Goal: Task Accomplishment & Management: Manage account settings

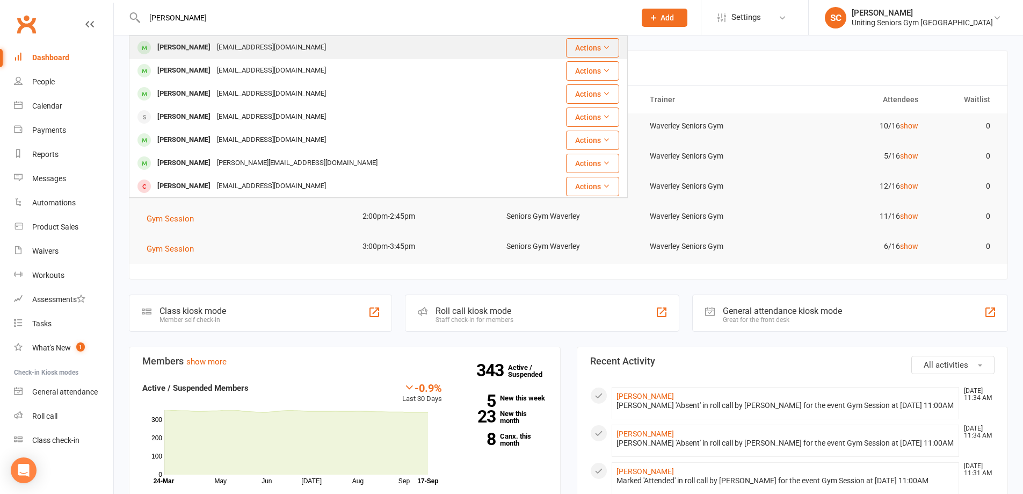
type input "roberta l"
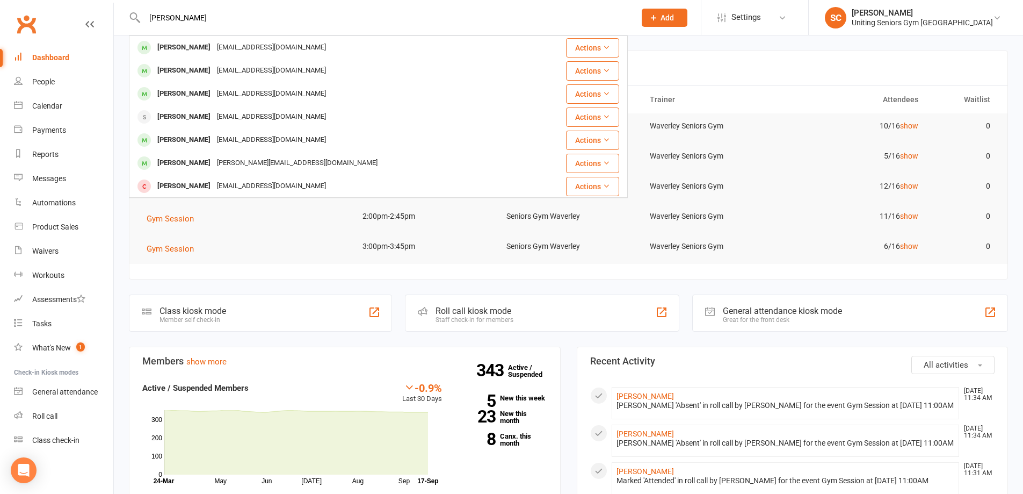
click at [313, 47] on div "Roberta Lauchlan rllauchlan@ozemail.com.au" at bounding box center [330, 48] width 400 height 22
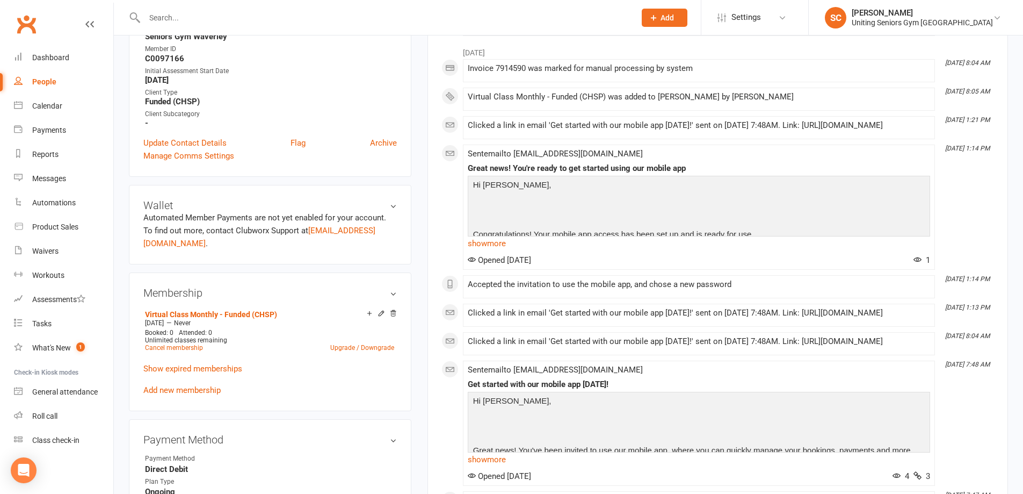
scroll to position [376, 0]
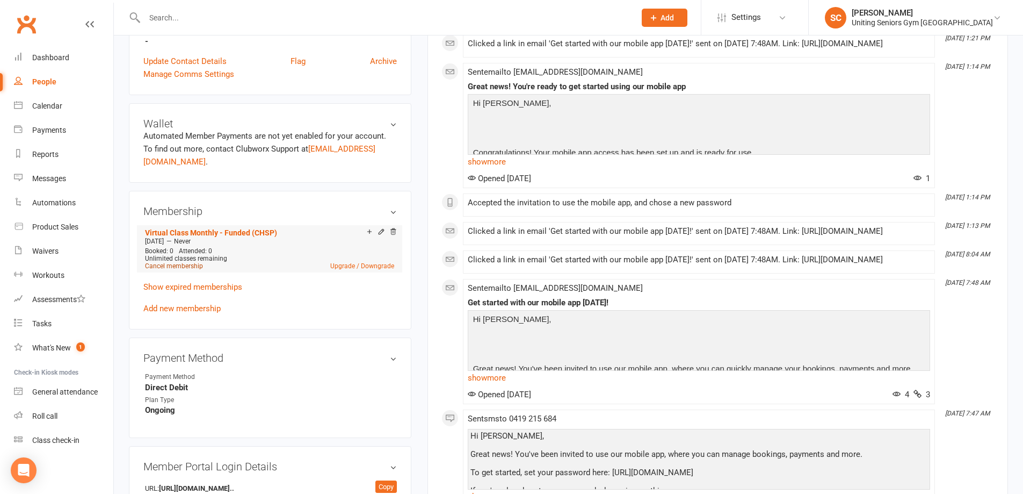
click at [194, 262] on link "Cancel membership" at bounding box center [174, 266] width 58 height 8
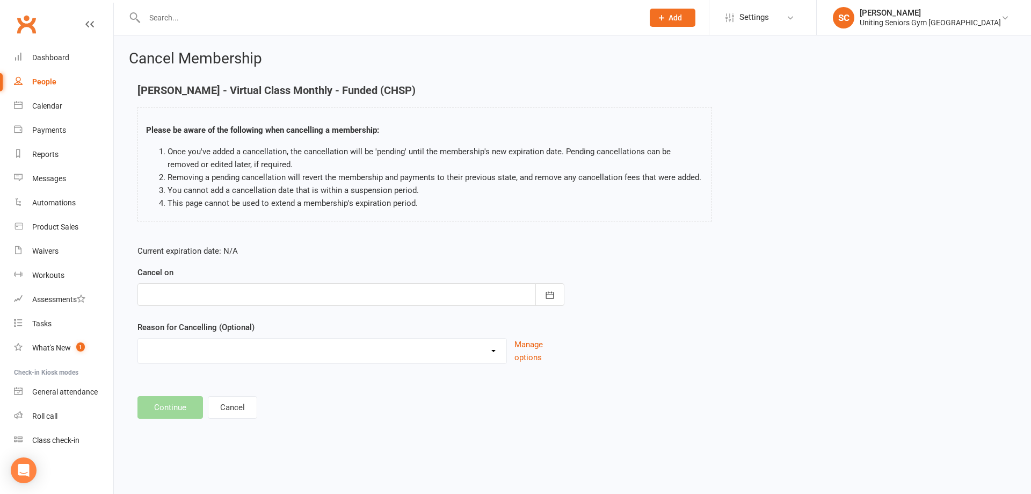
click at [255, 302] on div at bounding box center [350, 294] width 427 height 23
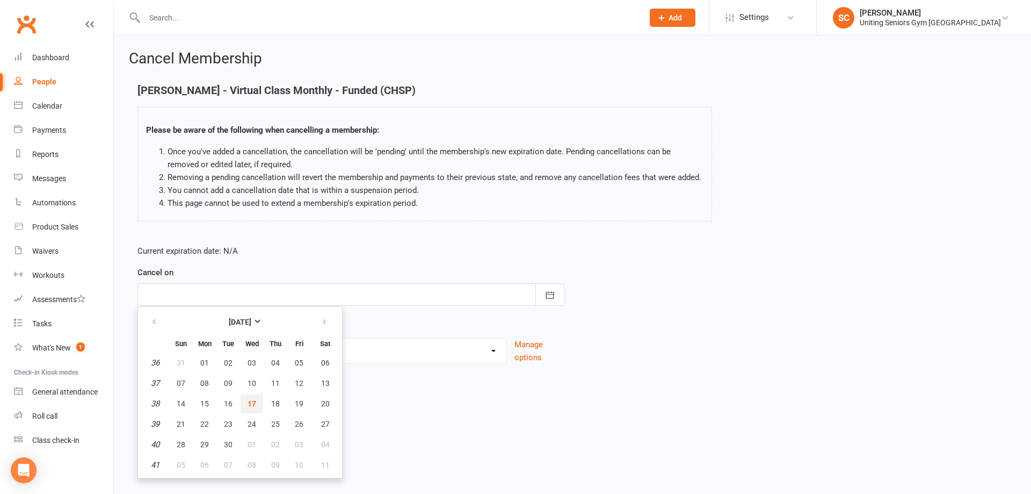
click at [255, 404] on span "17" at bounding box center [252, 403] width 9 height 9
type input "17 Sep 2025"
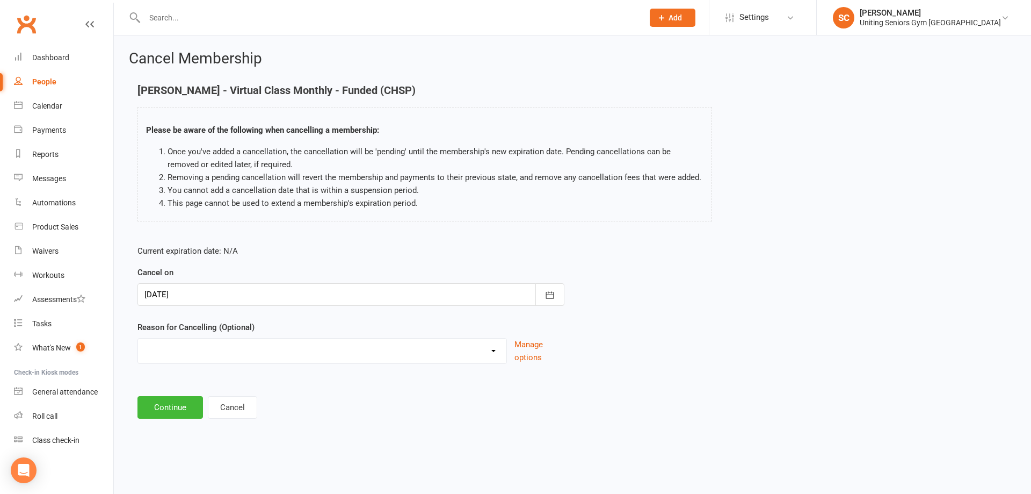
click at [252, 357] on select "Health reasons Holiday Injury Other Other reason" at bounding box center [322, 348] width 368 height 21
select select "0"
click at [138, 338] on select "Health reasons Holiday Injury Other Other reason" at bounding box center [322, 348] width 368 height 21
click at [170, 409] on button "Continue" at bounding box center [170, 407] width 66 height 23
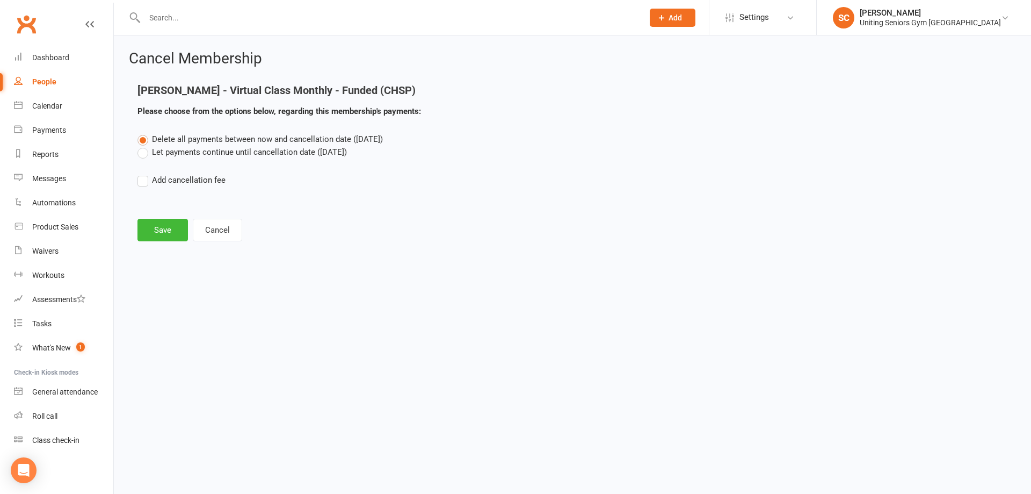
click at [141, 155] on label "Let payments continue until cancellation date (Sep 17, 2025)" at bounding box center [241, 152] width 209 height 13
click at [141, 146] on input "Let payments continue until cancellation date (Sep 17, 2025)" at bounding box center [140, 146] width 7 height 0
click at [151, 234] on button "Save" at bounding box center [162, 230] width 50 height 23
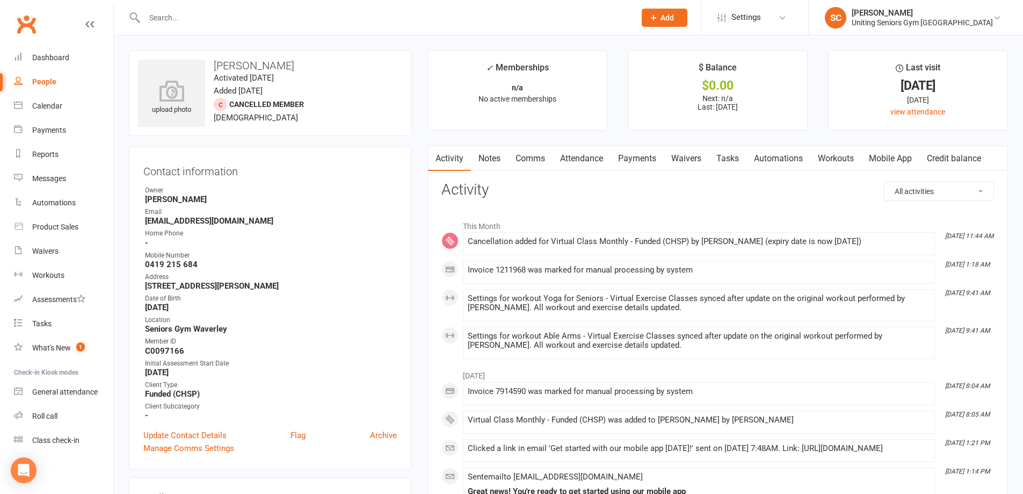
click at [191, 16] on input "text" at bounding box center [384, 17] width 487 height 15
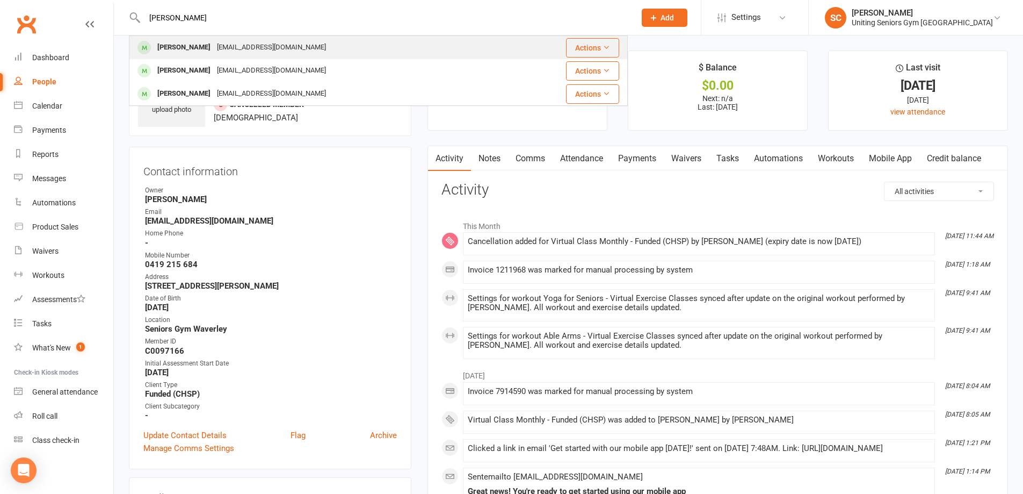
type input "eva ski"
click at [214, 42] on div "evaskimin@gmail.com" at bounding box center [271, 48] width 115 height 16
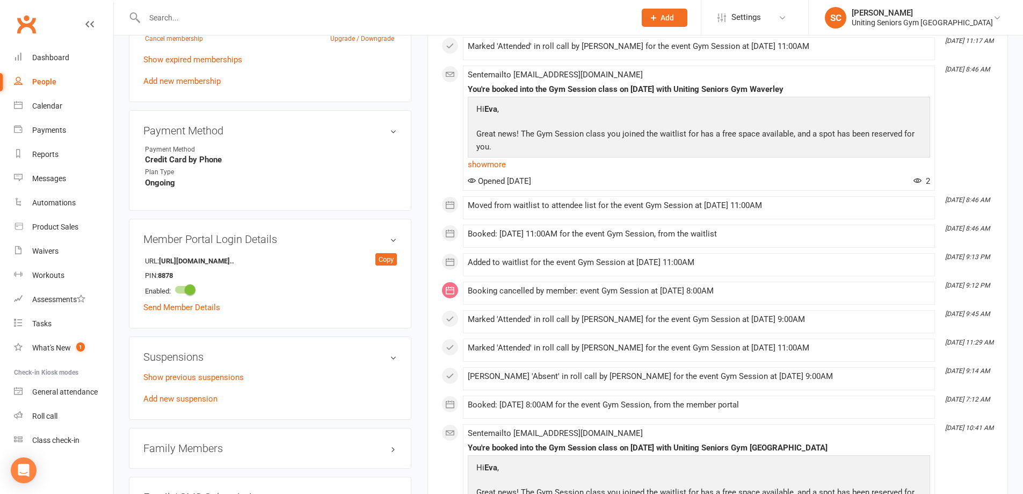
scroll to position [591, 0]
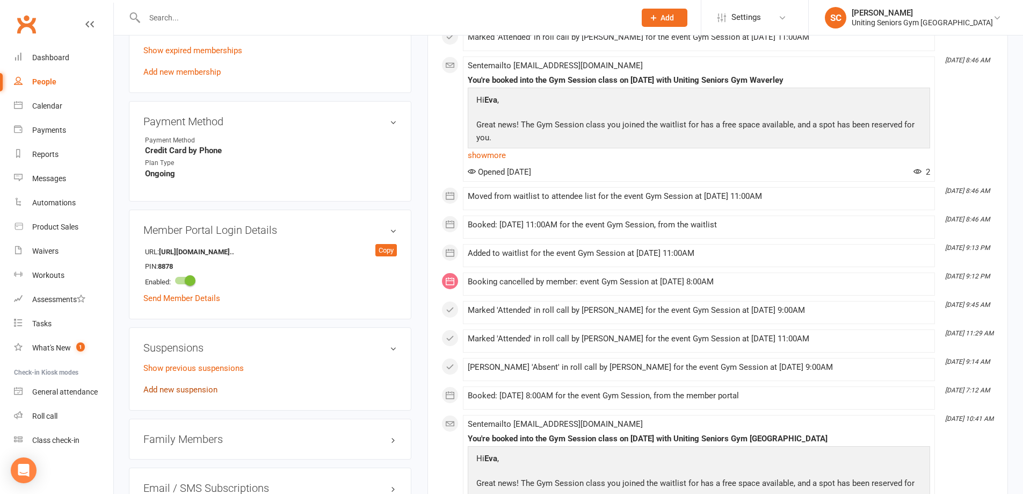
click at [195, 385] on link "Add new suspension" at bounding box center [180, 390] width 74 height 10
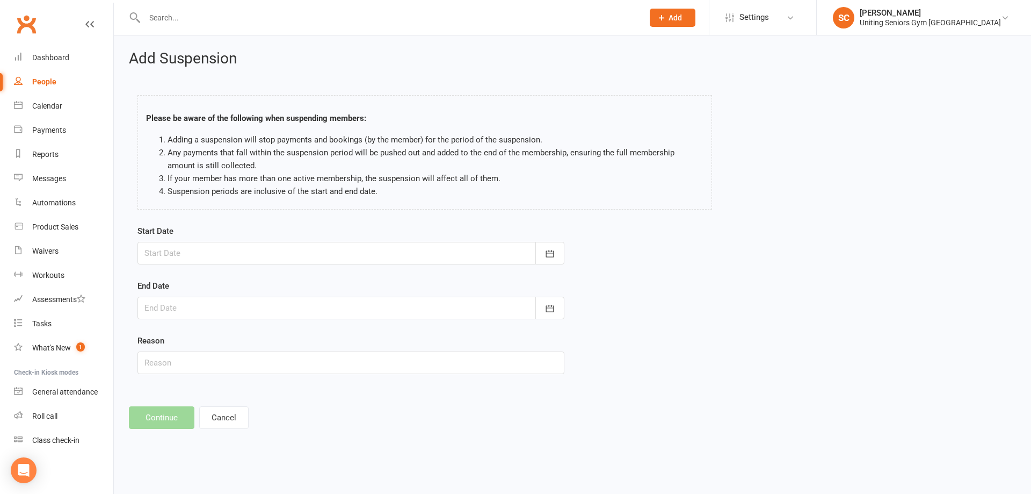
click at [276, 257] on div at bounding box center [350, 253] width 427 height 23
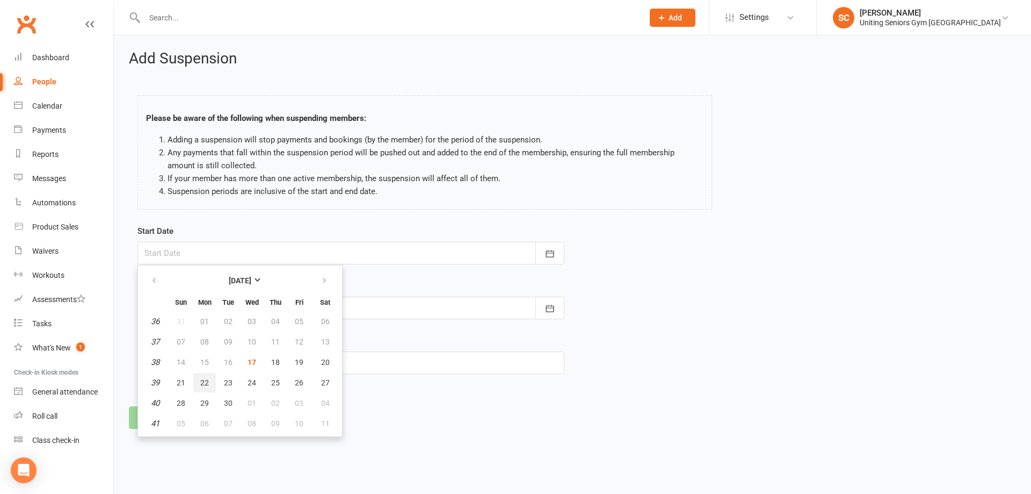
click at [201, 382] on span "22" at bounding box center [204, 382] width 9 height 9
type input "22 Sep 2025"
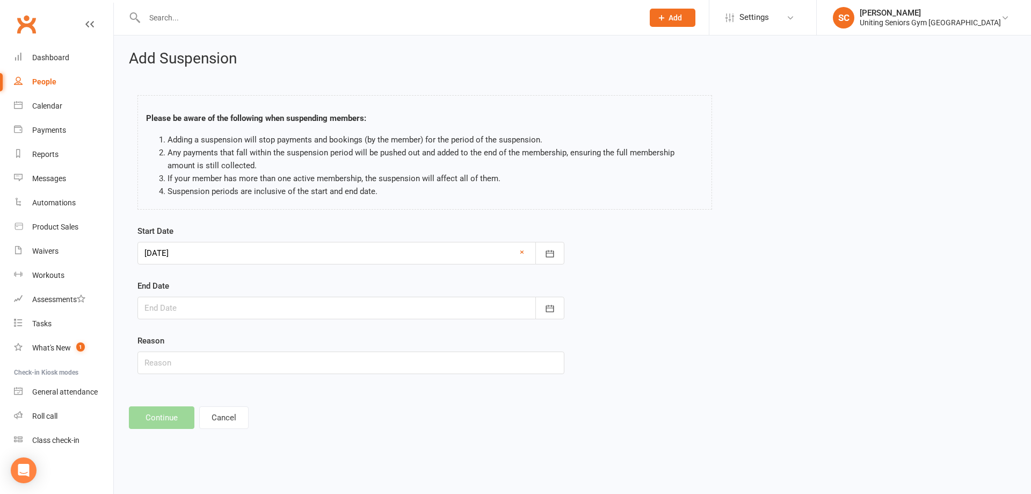
click at [254, 306] on div at bounding box center [350, 307] width 427 height 23
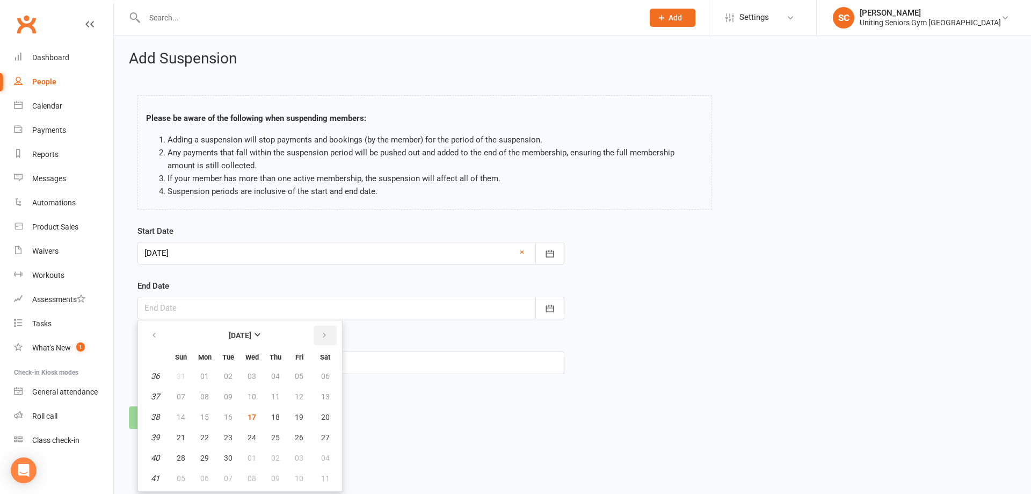
click at [330, 337] on button "button" at bounding box center [325, 334] width 23 height 19
click at [179, 416] on span "12" at bounding box center [181, 416] width 9 height 9
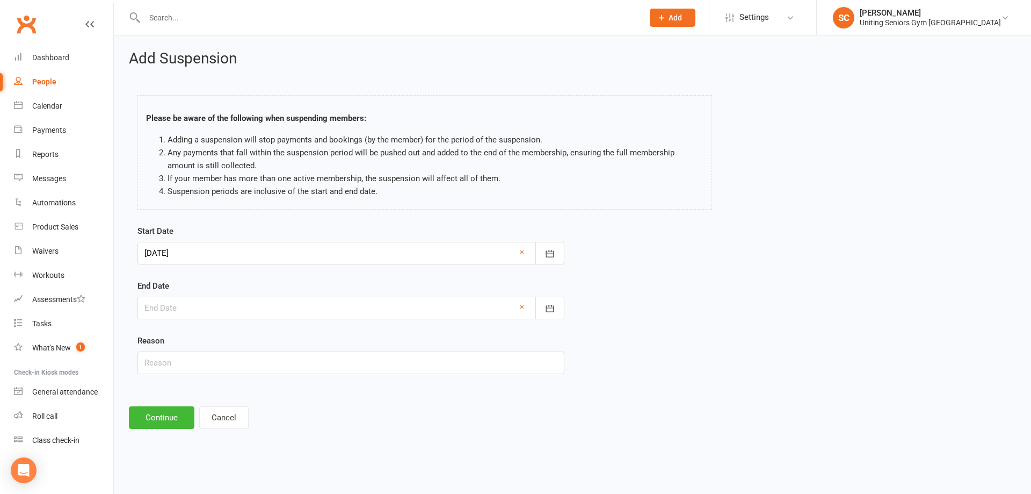
type input "12 Oct 2025"
click at [223, 354] on input "text" at bounding box center [350, 362] width 427 height 23
type input "Holiday"
click at [163, 416] on button "Continue" at bounding box center [162, 417] width 66 height 23
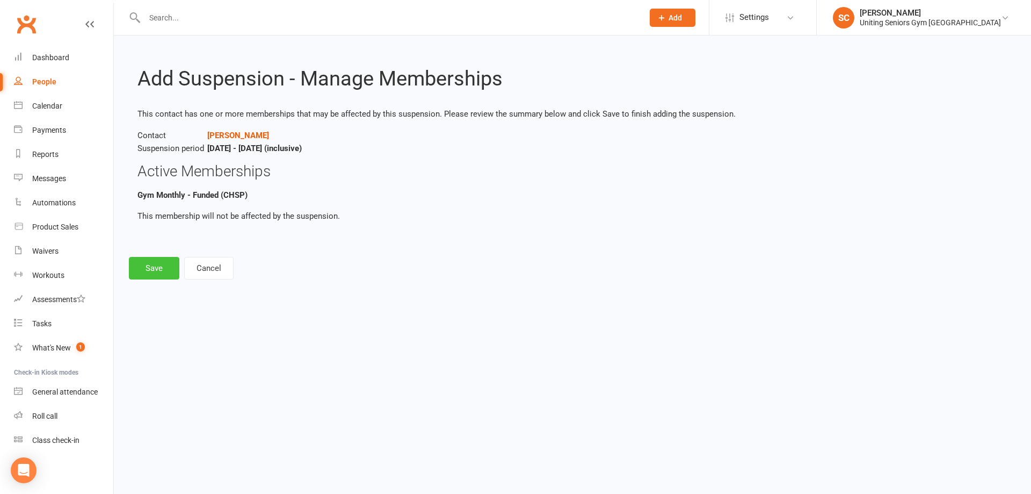
click at [153, 271] on button "Save" at bounding box center [154, 268] width 50 height 23
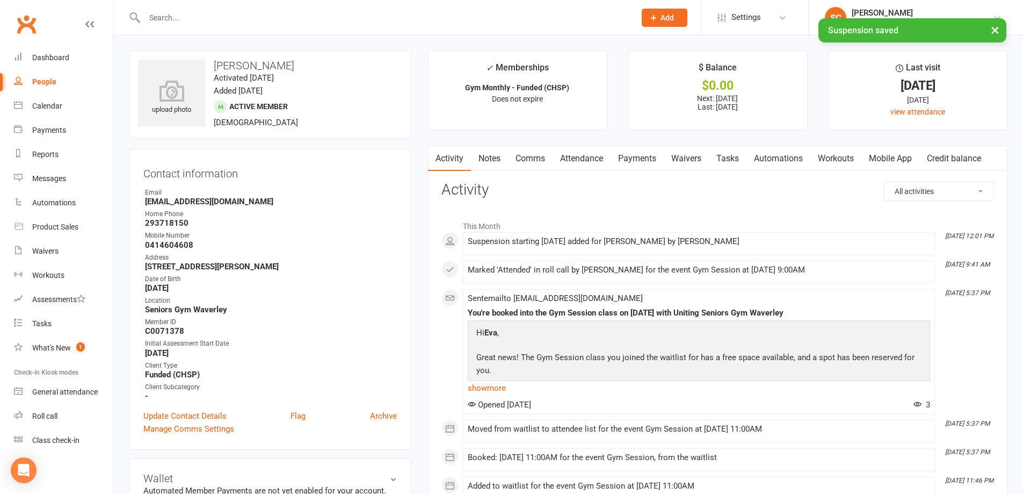
click at [528, 162] on link "Comms" at bounding box center [530, 158] width 45 height 25
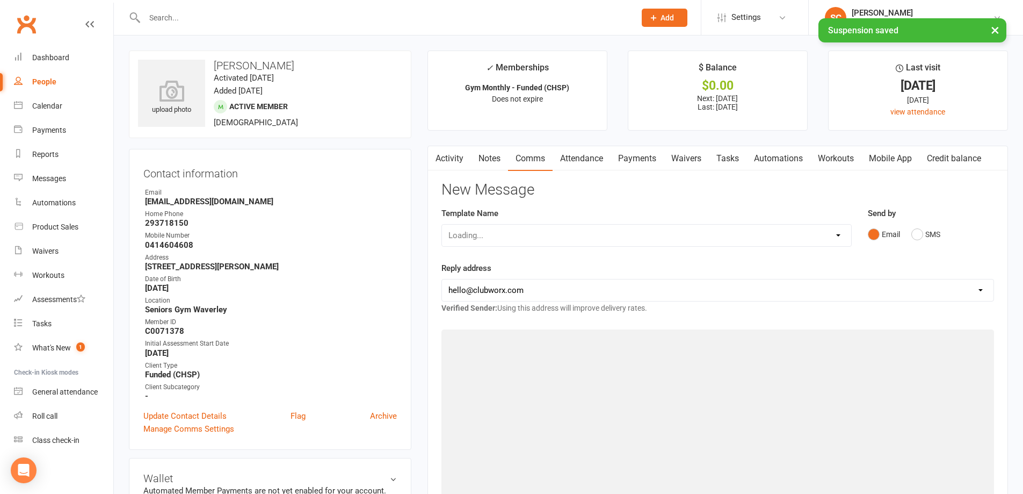
click at [525, 235] on div "Loading..." at bounding box center [646, 235] width 410 height 23
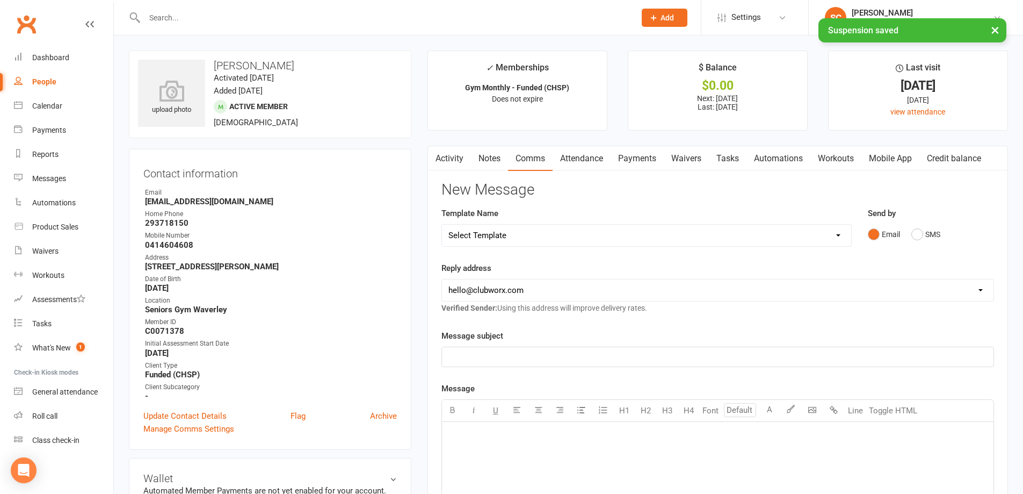
click at [525, 237] on select "Select Template [Email] Absent [Email] Non-attendance [Email] PE2 - Bookings [E…" at bounding box center [646, 234] width 409 height 21
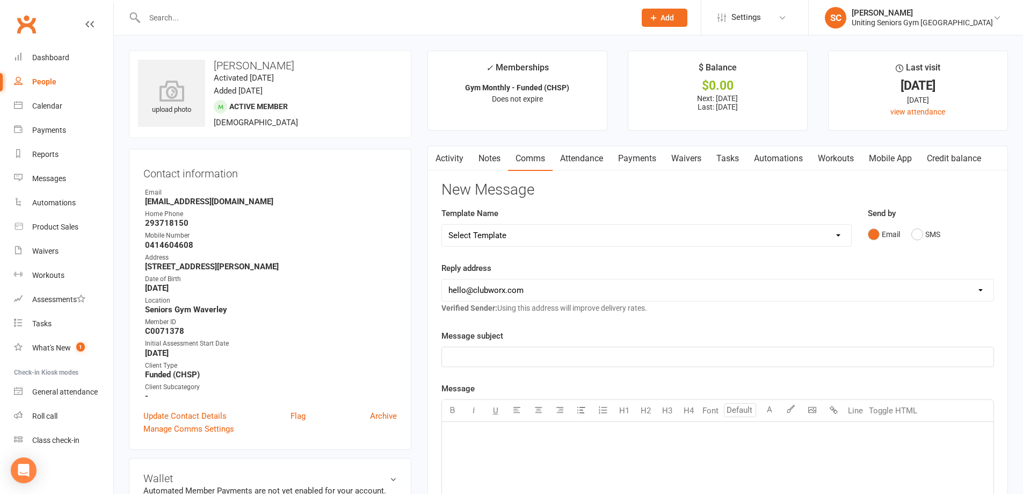
select select "14"
click at [442, 224] on select "Select Template [Email] Absent [Email] Non-attendance [Email] PE2 - Bookings [E…" at bounding box center [646, 234] width 409 height 21
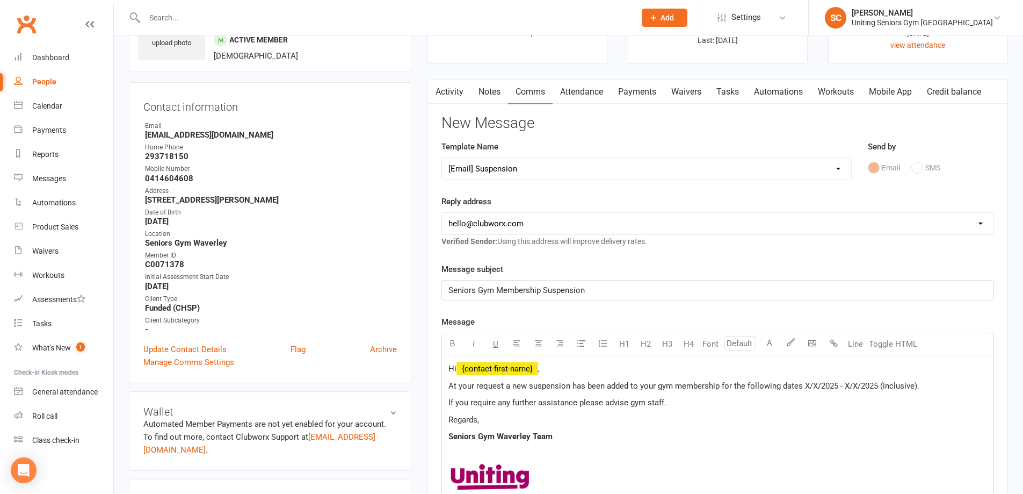
scroll to position [322, 0]
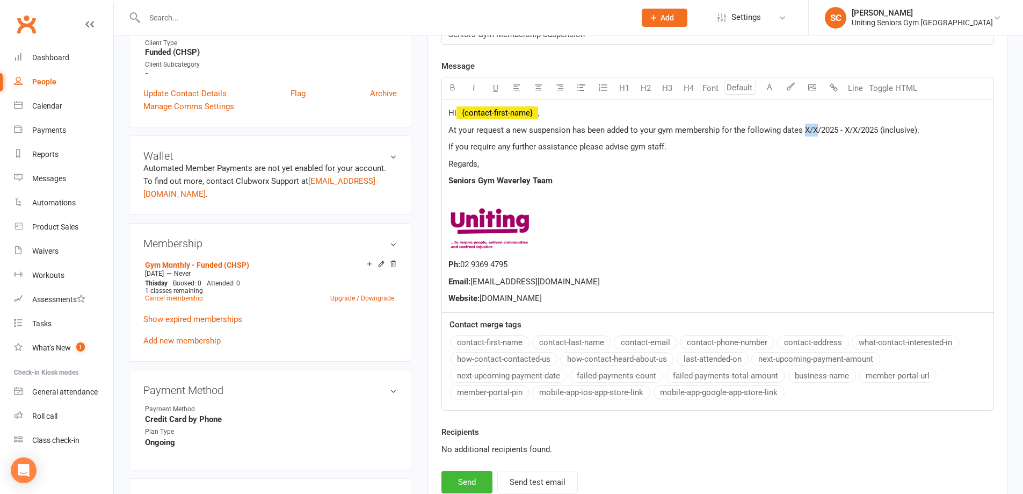
drag, startPoint x: 816, startPoint y: 127, endPoint x: 804, endPoint y: 125, distance: 12.5
click at [804, 125] on span "At your request a new suspension has been added to your gym membership for the …" at bounding box center [683, 130] width 471 height 10
drag, startPoint x: 864, startPoint y: 127, endPoint x: 853, endPoint y: 126, distance: 10.8
click at [853, 126] on span "At your request a new suspension has been added to your gym membership for the …" at bounding box center [679, 130] width 462 height 10
click at [469, 476] on button "Send" at bounding box center [466, 481] width 51 height 23
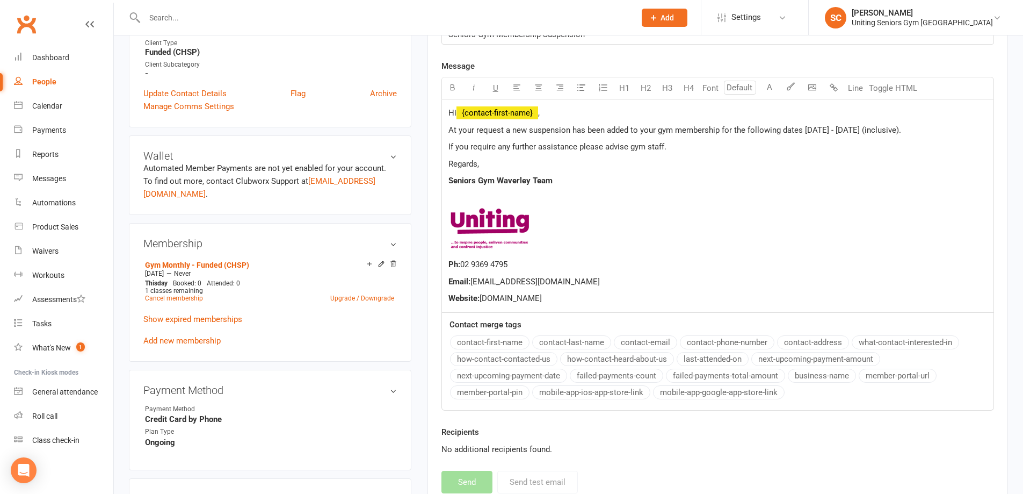
select select
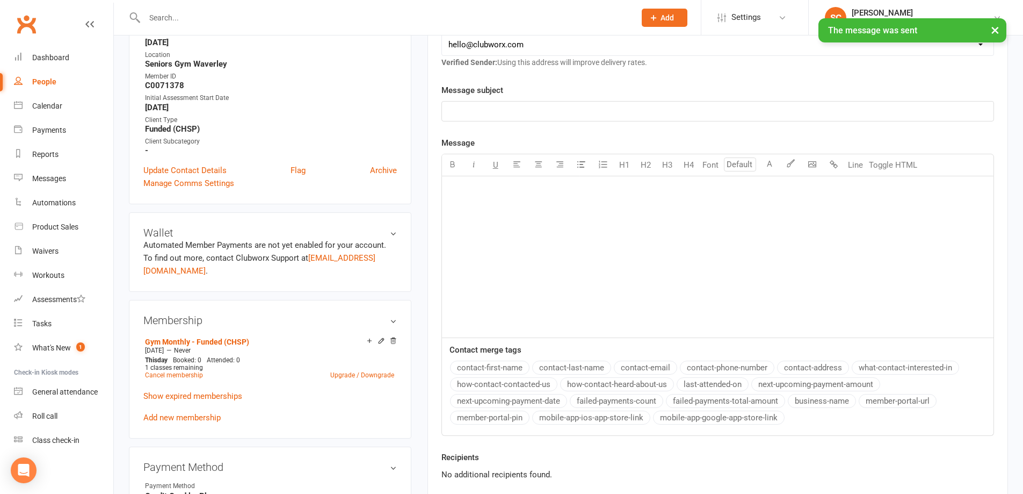
scroll to position [0, 0]
